Goal: Navigation & Orientation: Find specific page/section

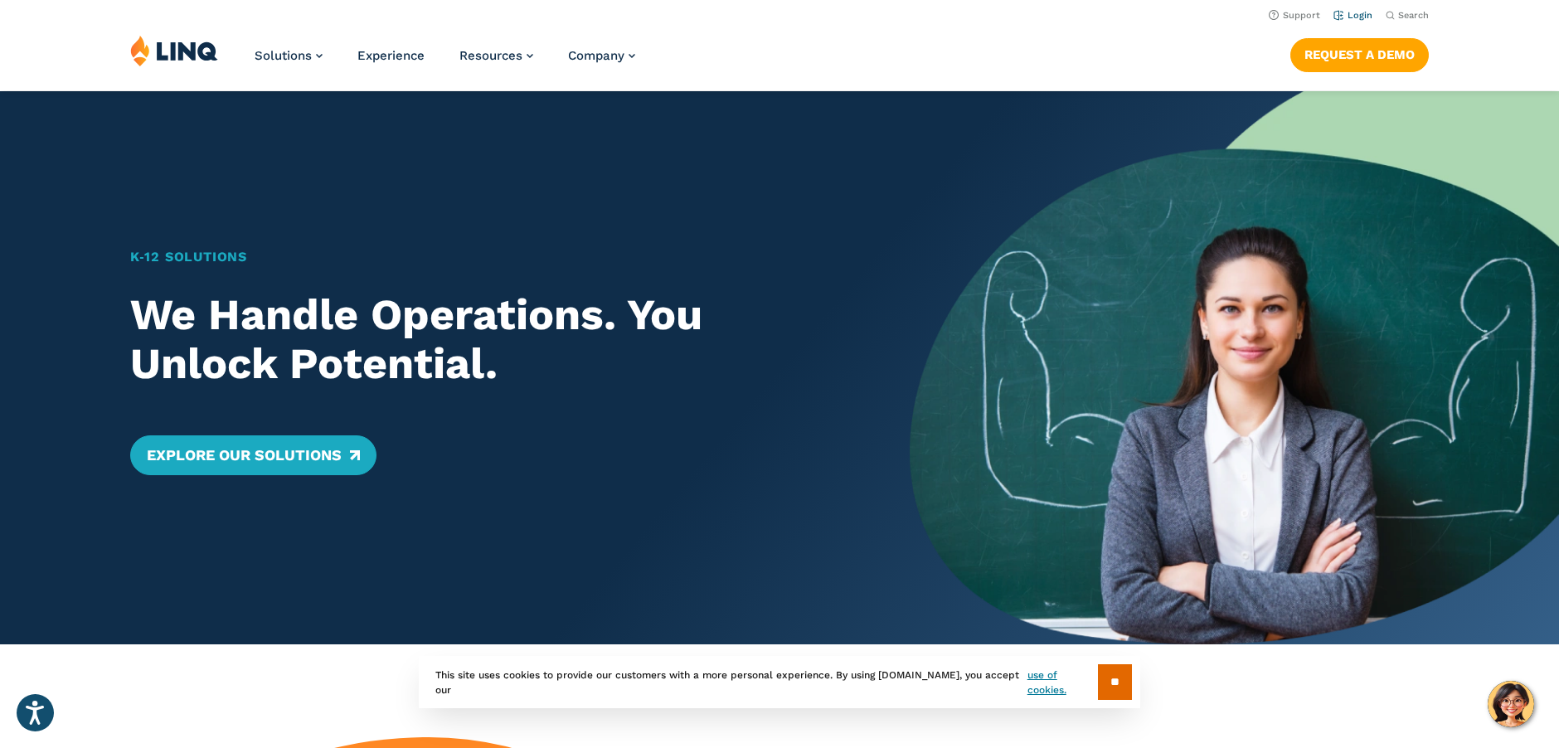
click at [1357, 7] on li "Login" at bounding box center [1352, 14] width 39 height 18
click at [1358, 13] on link "Login" at bounding box center [1352, 15] width 39 height 11
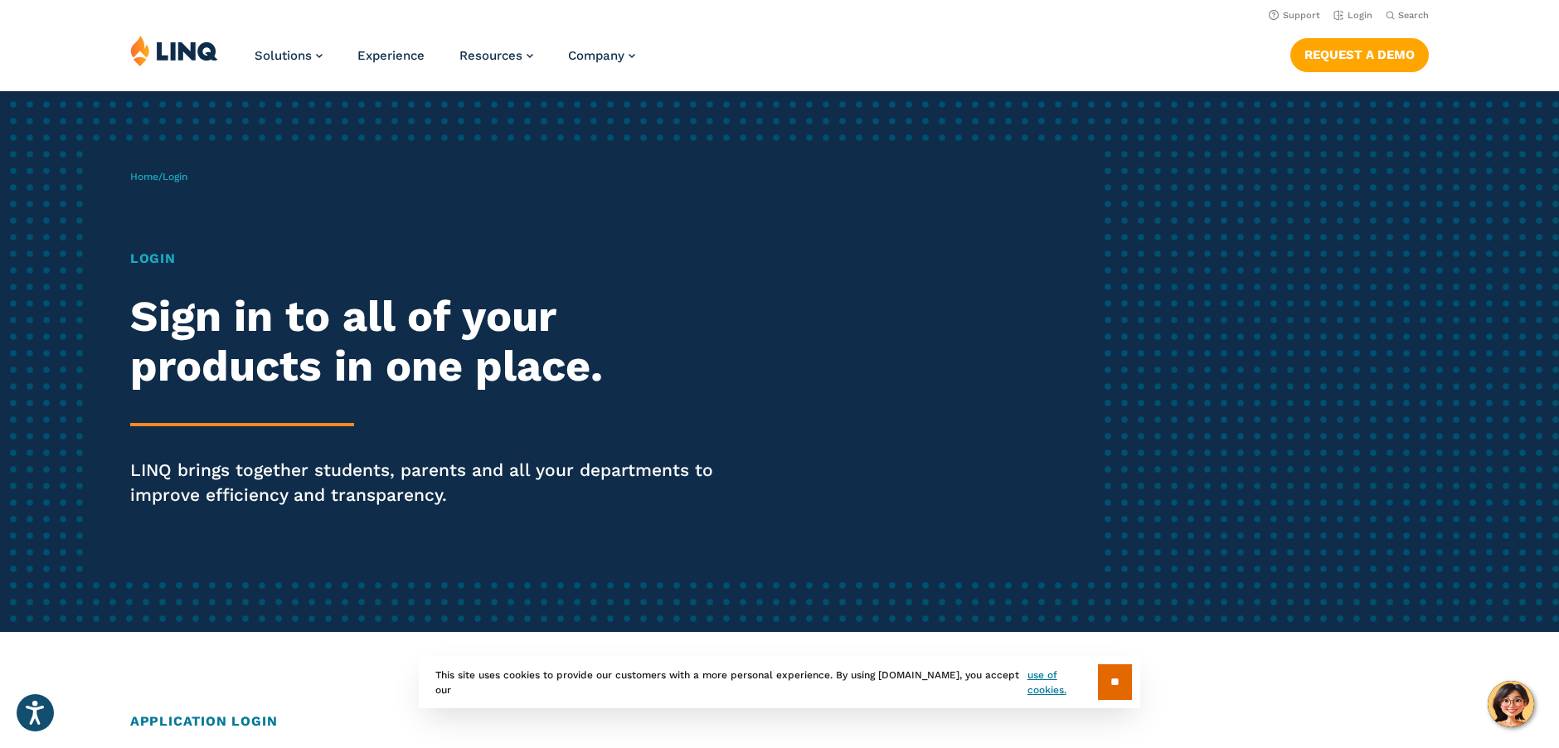
click at [187, 178] on span "Login" at bounding box center [175, 177] width 25 height 12
click at [156, 255] on h1 "Login" at bounding box center [430, 259] width 600 height 20
click at [1357, 13] on link "Login" at bounding box center [1352, 15] width 39 height 11
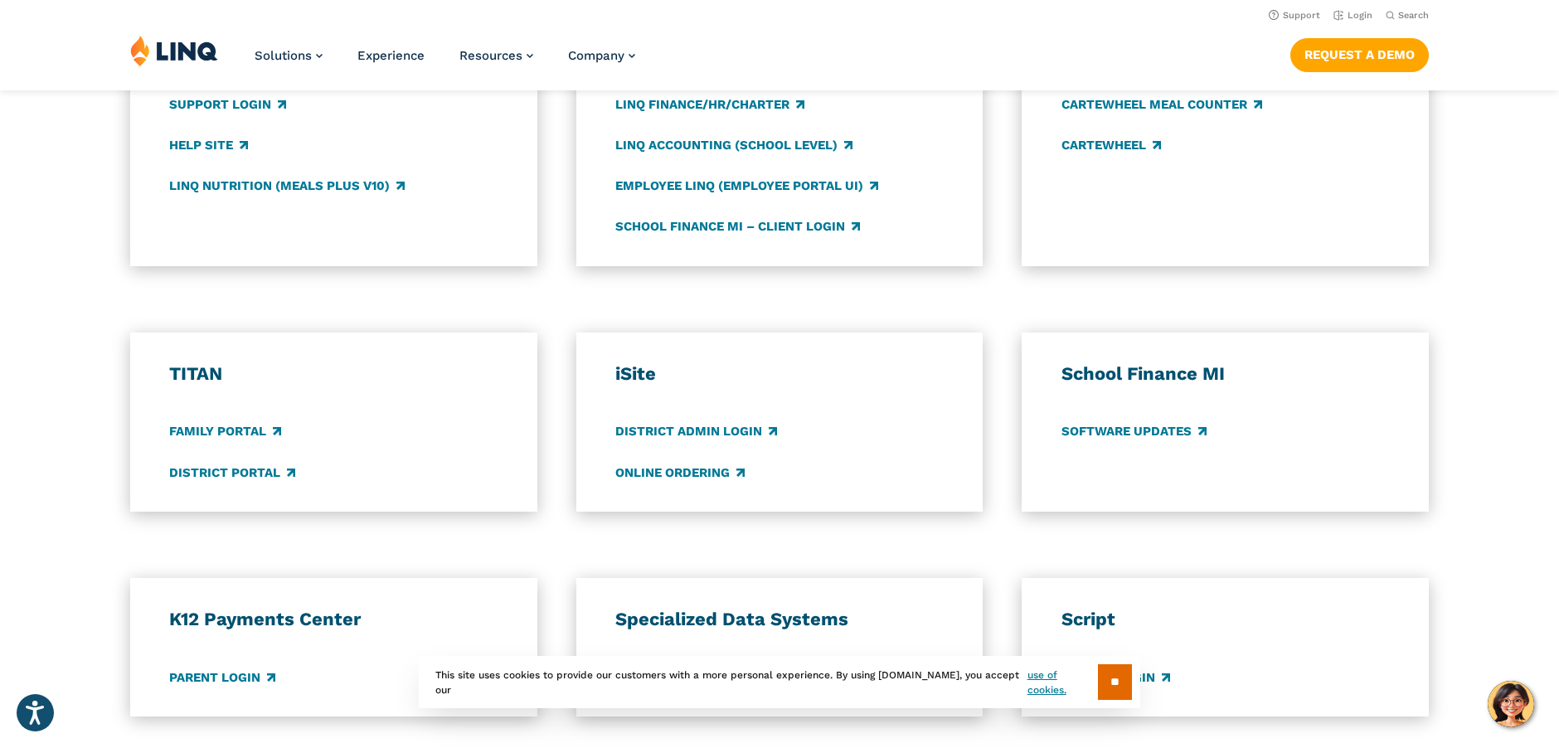
scroll to position [829, 0]
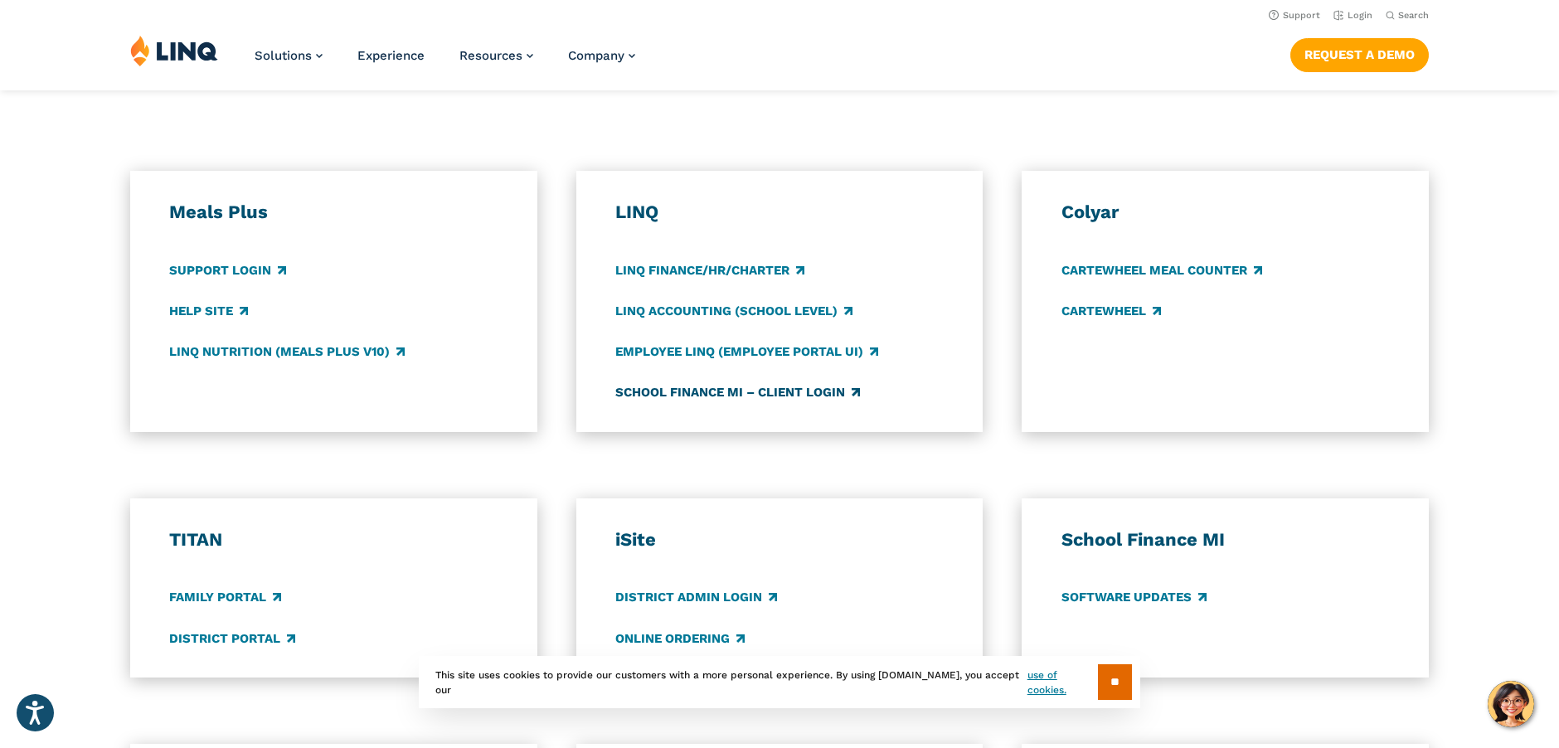
click at [736, 390] on link "School Finance MI – Client Login" at bounding box center [737, 392] width 245 height 18
